Goal: Entertainment & Leisure: Consume media (video, audio)

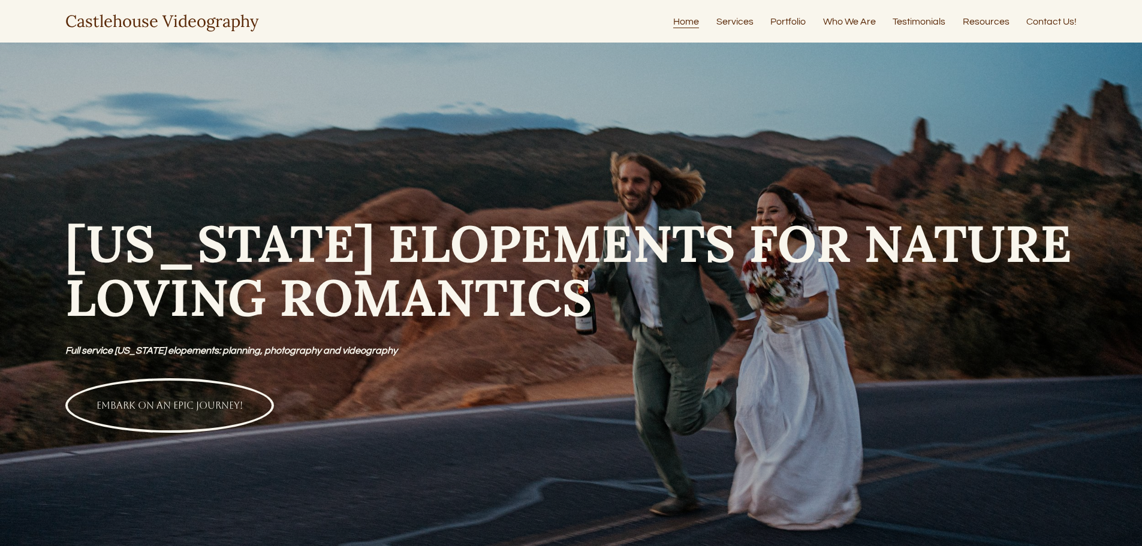
click at [785, 23] on link "Portfolio" at bounding box center [787, 21] width 35 height 16
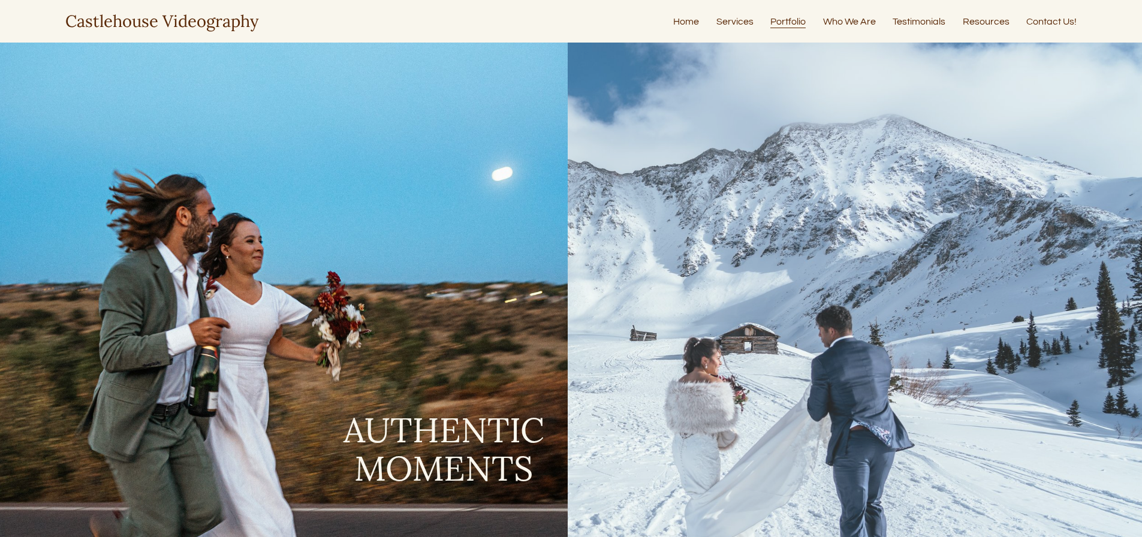
click at [740, 23] on link "Services" at bounding box center [734, 21] width 37 height 16
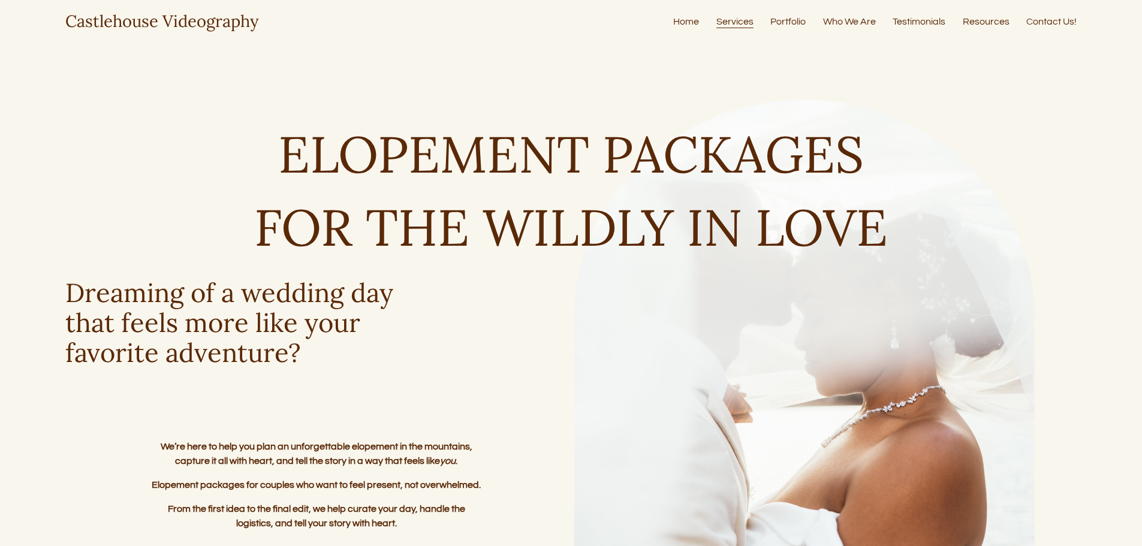
click at [1062, 24] on link "Contact Us!" at bounding box center [1051, 21] width 50 height 16
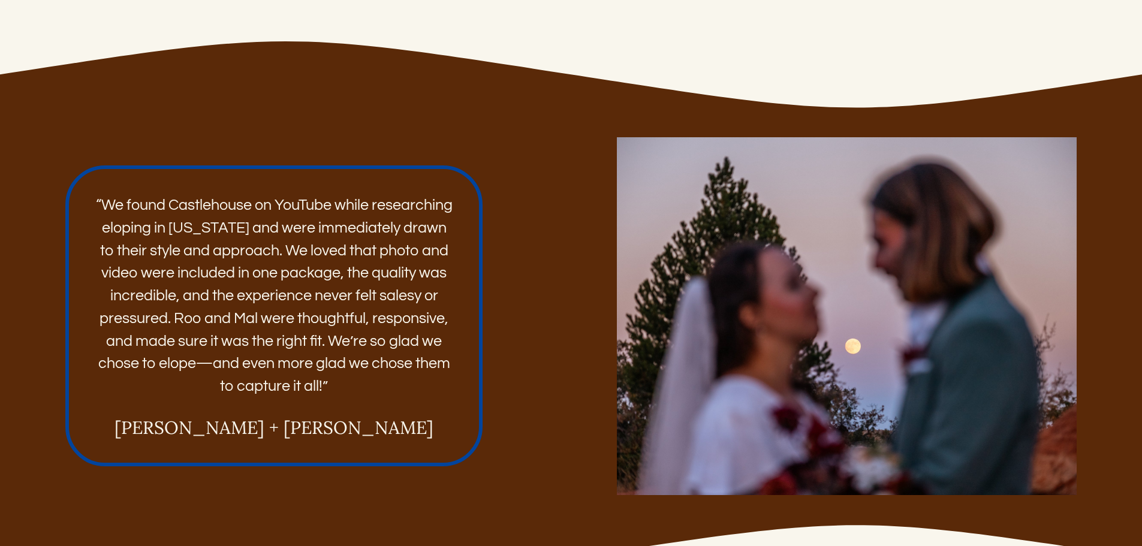
scroll to position [2038, 0]
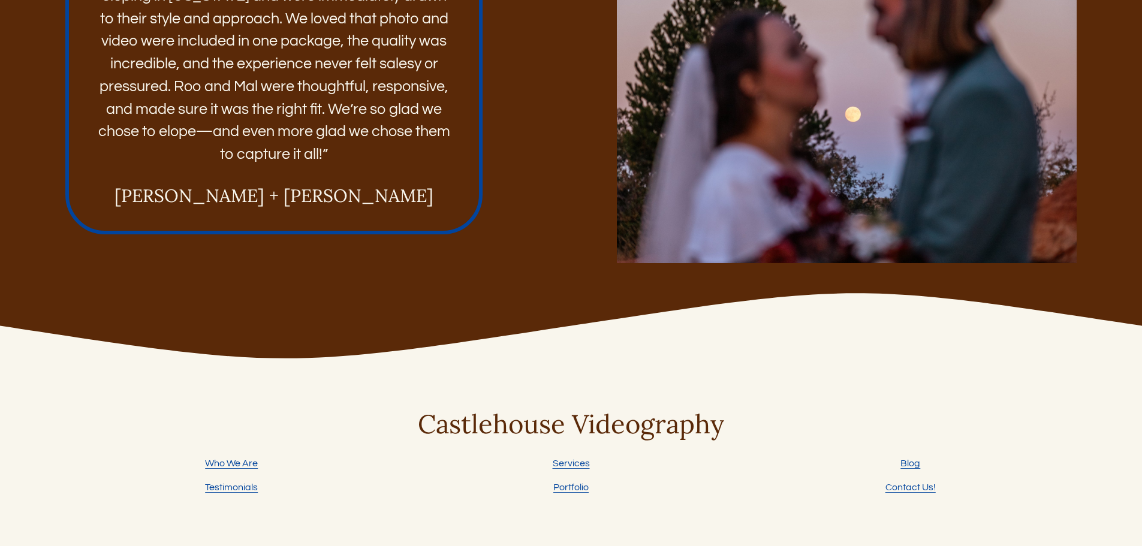
click at [897, 490] on link "Contact Us!" at bounding box center [910, 487] width 50 height 14
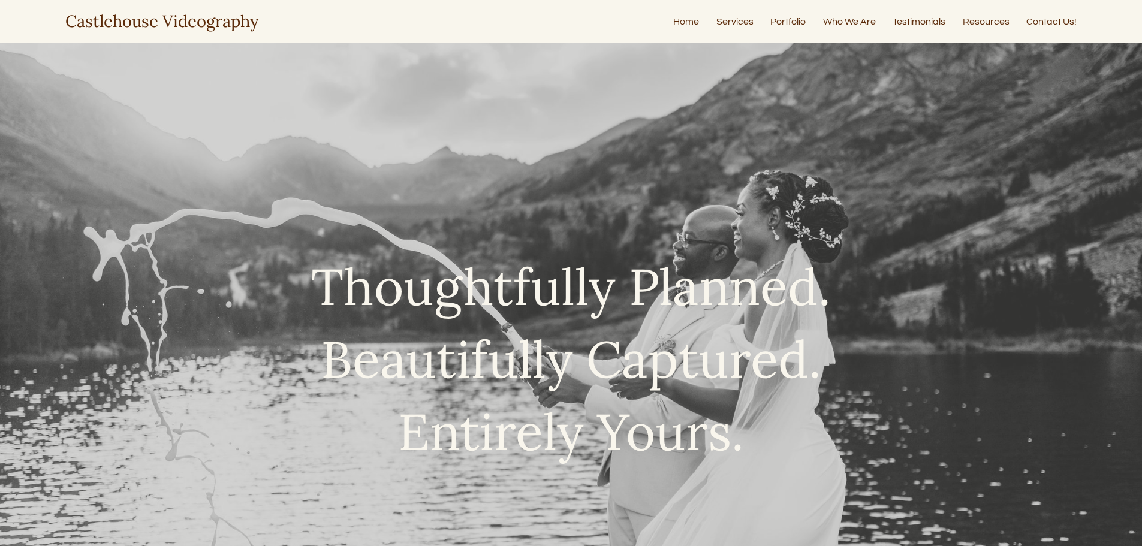
click at [676, 25] on link "Home" at bounding box center [686, 21] width 26 height 16
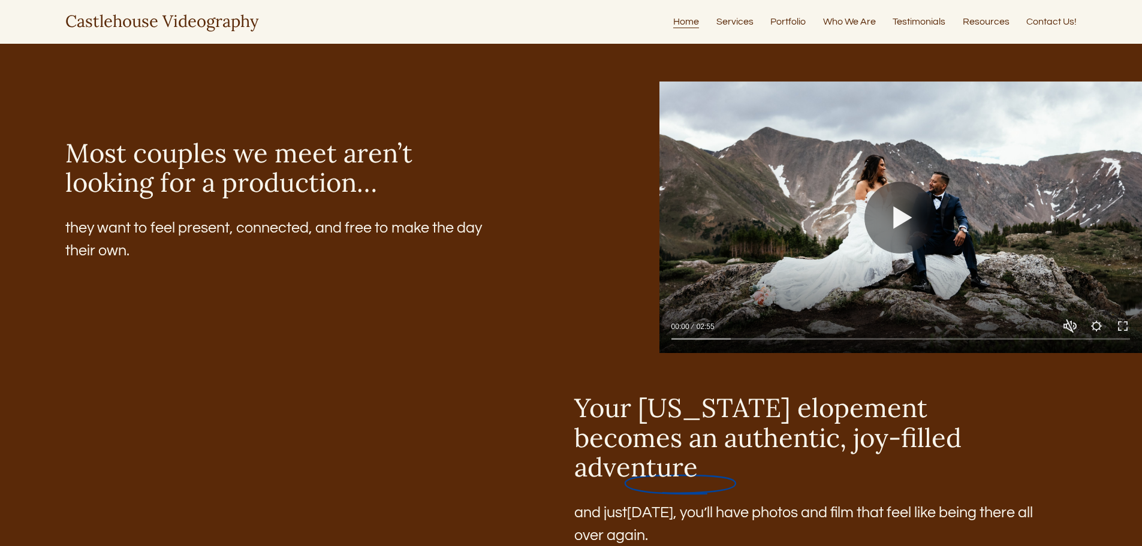
scroll to position [1664, 0]
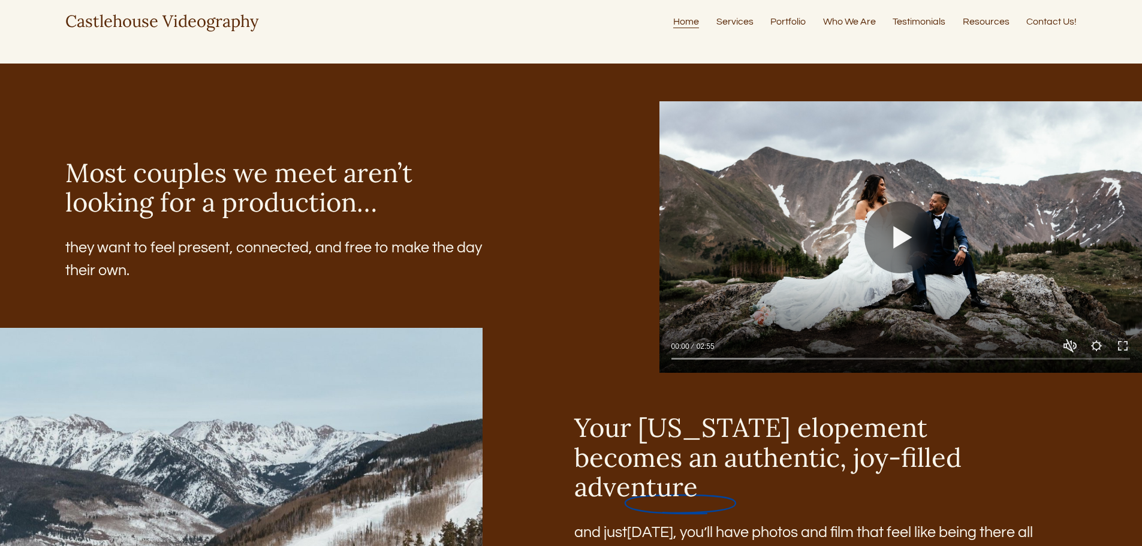
drag, startPoint x: 1150, startPoint y: 34, endPoint x: 1148, endPoint y: 186, distance: 152.3
click at [894, 249] on button "Play" at bounding box center [900, 237] width 72 height 72
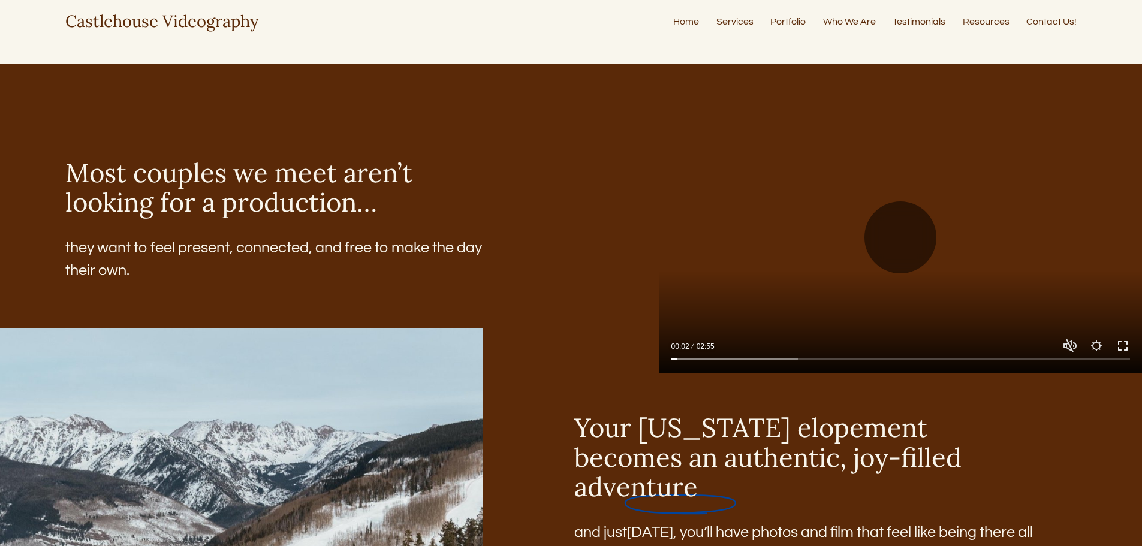
click at [1116, 353] on button "Exit fullscreen Enter fullscreen" at bounding box center [1122, 346] width 14 height 14
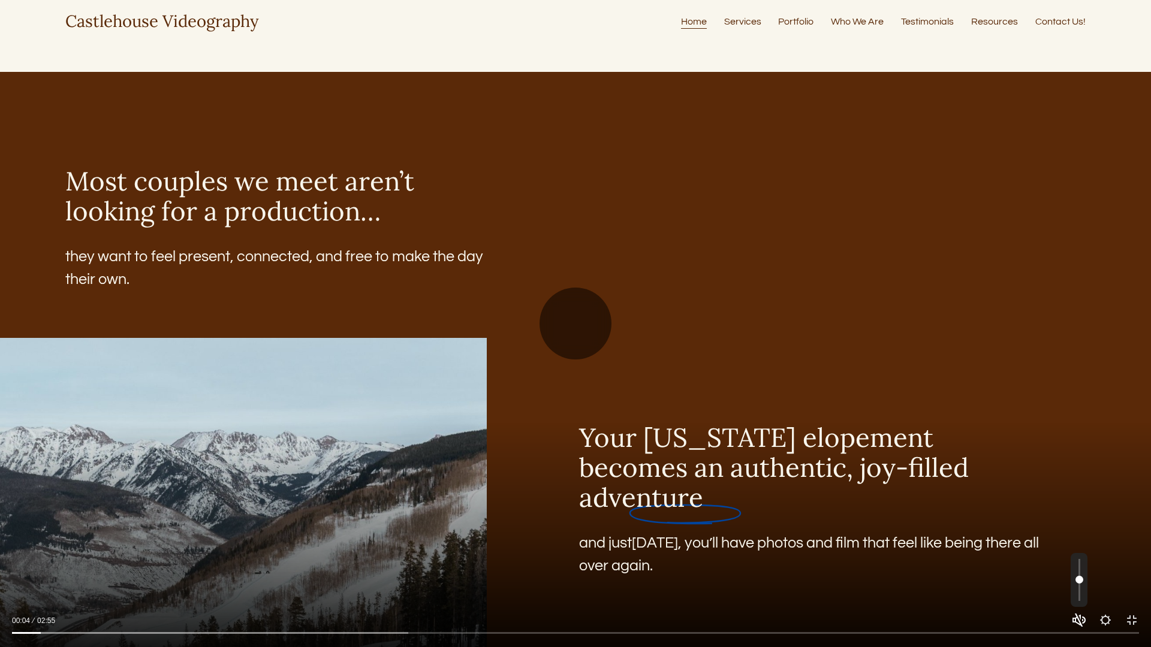
type input "***"
click at [1077, 545] on button "Unmute Mute" at bounding box center [1079, 620] width 14 height 14
type input "*"
click at [88, 545] on input "Seek" at bounding box center [575, 633] width 1127 height 8
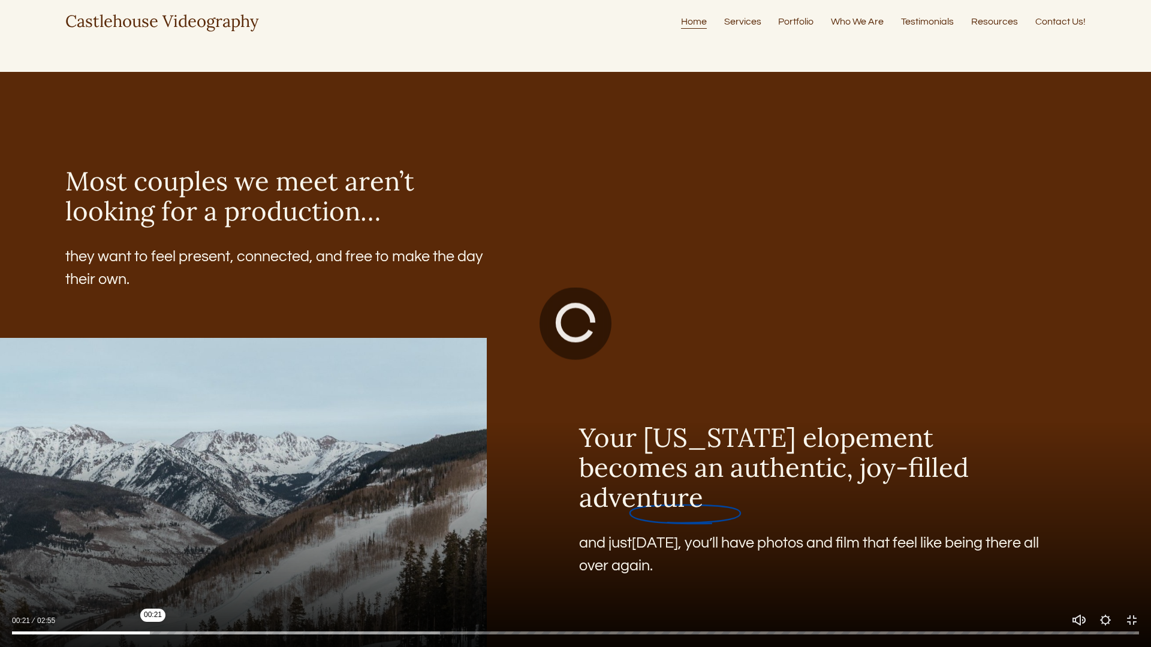
click at [153, 545] on input "Seek" at bounding box center [575, 633] width 1127 height 8
drag, startPoint x: 119, startPoint y: 634, endPoint x: 76, endPoint y: 629, distance: 43.5
click at [116, 545] on input "Seek" at bounding box center [575, 633] width 1127 height 8
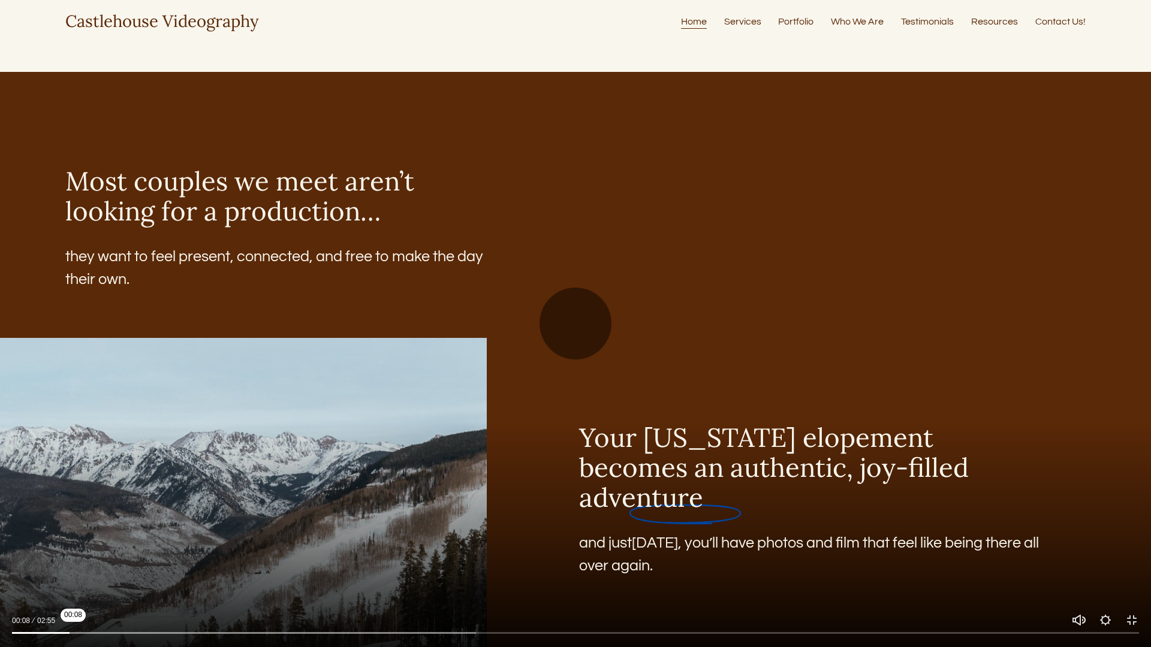
click at [70, 545] on input "Seek" at bounding box center [575, 633] width 1127 height 8
click at [559, 397] on div at bounding box center [575, 323] width 1151 height 647
click at [579, 339] on button "Play" at bounding box center [575, 324] width 72 height 72
click at [1133, 545] on button "Exit fullscreen Enter fullscreen" at bounding box center [1131, 620] width 14 height 14
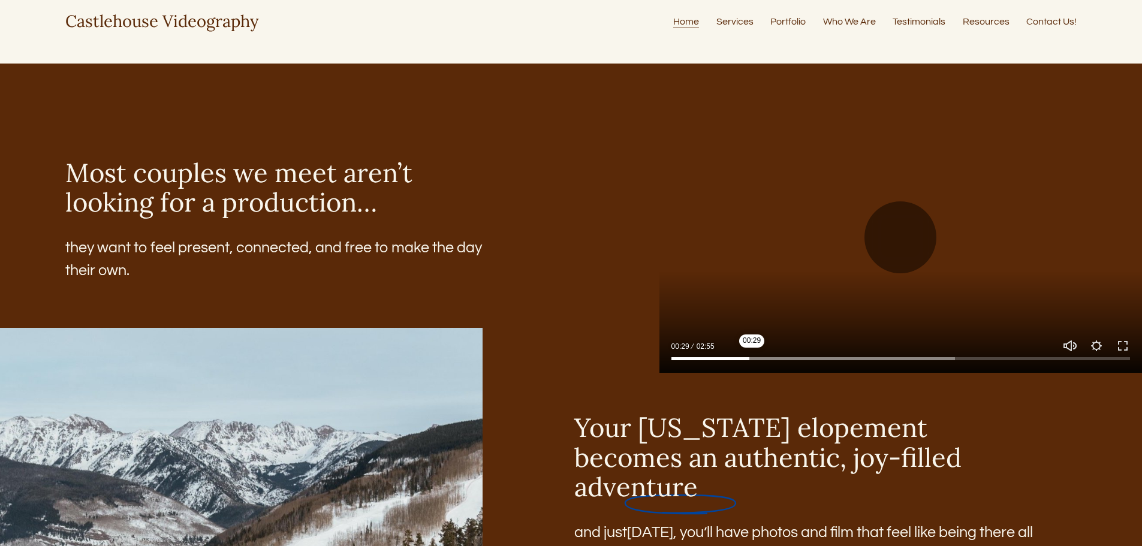
click at [752, 363] on input "Seek" at bounding box center [900, 359] width 459 height 8
type input "*****"
click at [892, 251] on button "Play" at bounding box center [900, 237] width 72 height 72
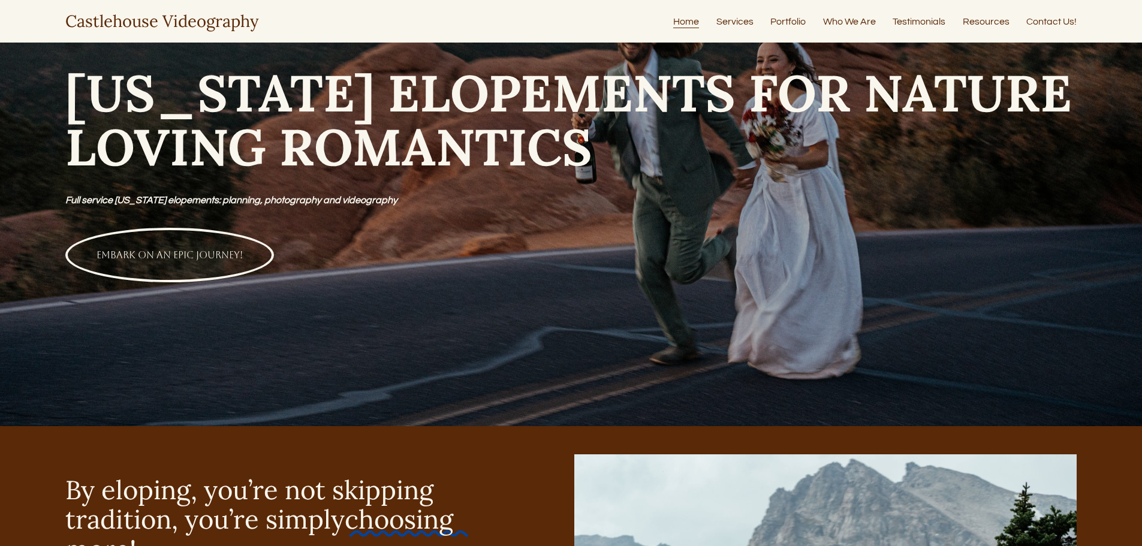
scroll to position [0, 0]
